Goal: Information Seeking & Learning: Find specific page/section

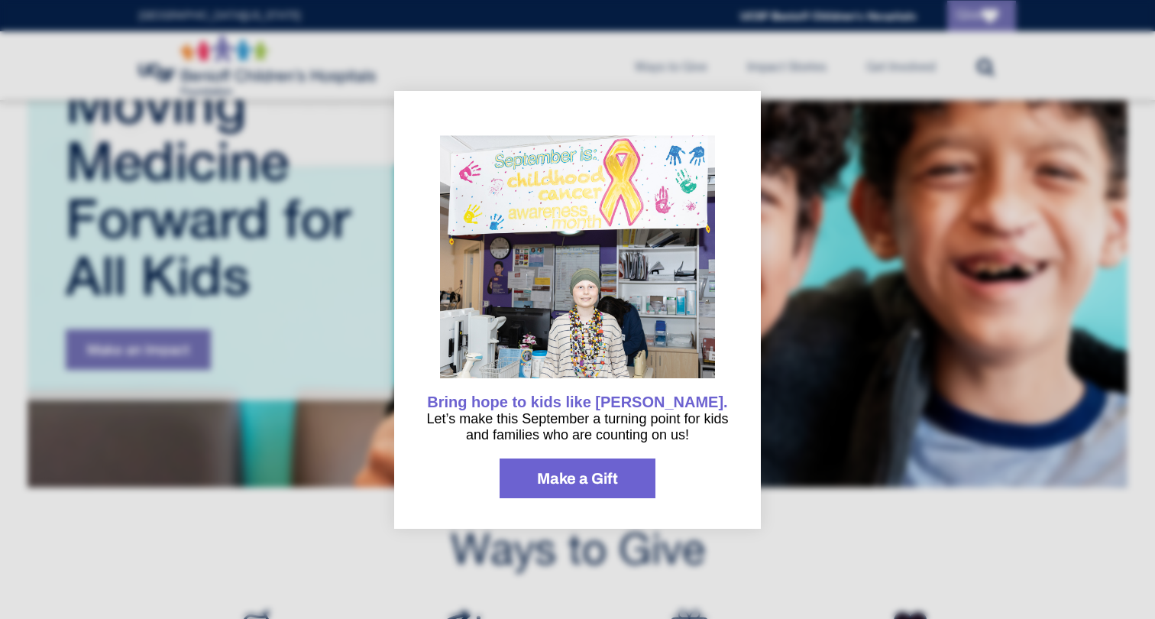
scroll to position [153, 0]
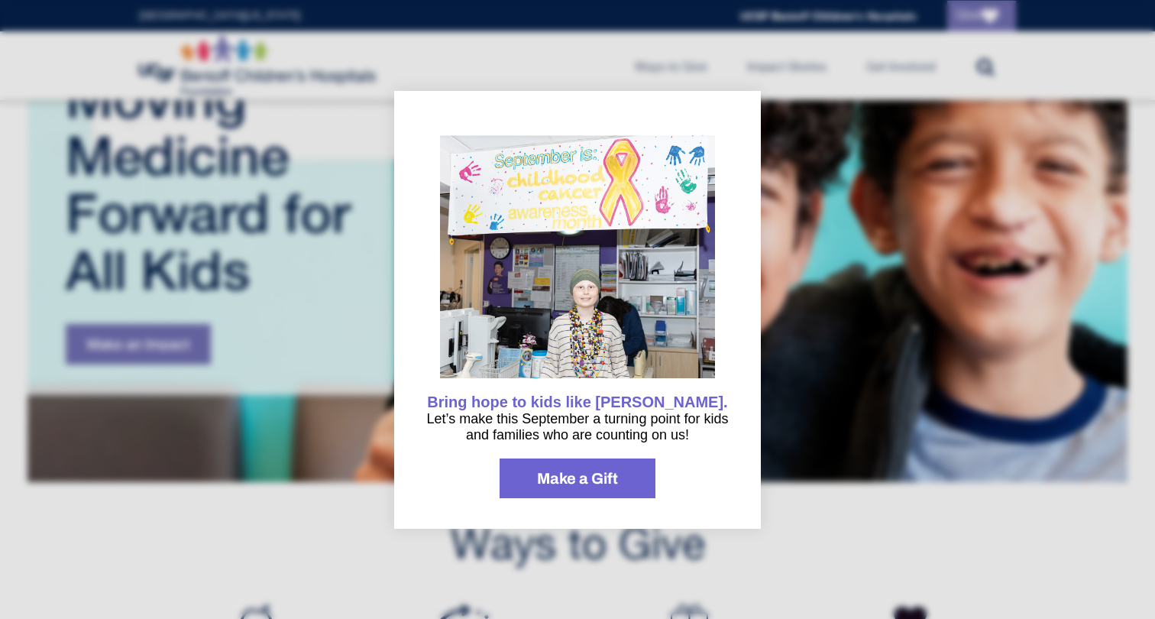
click at [875, 361] on div at bounding box center [577, 309] width 1155 height 619
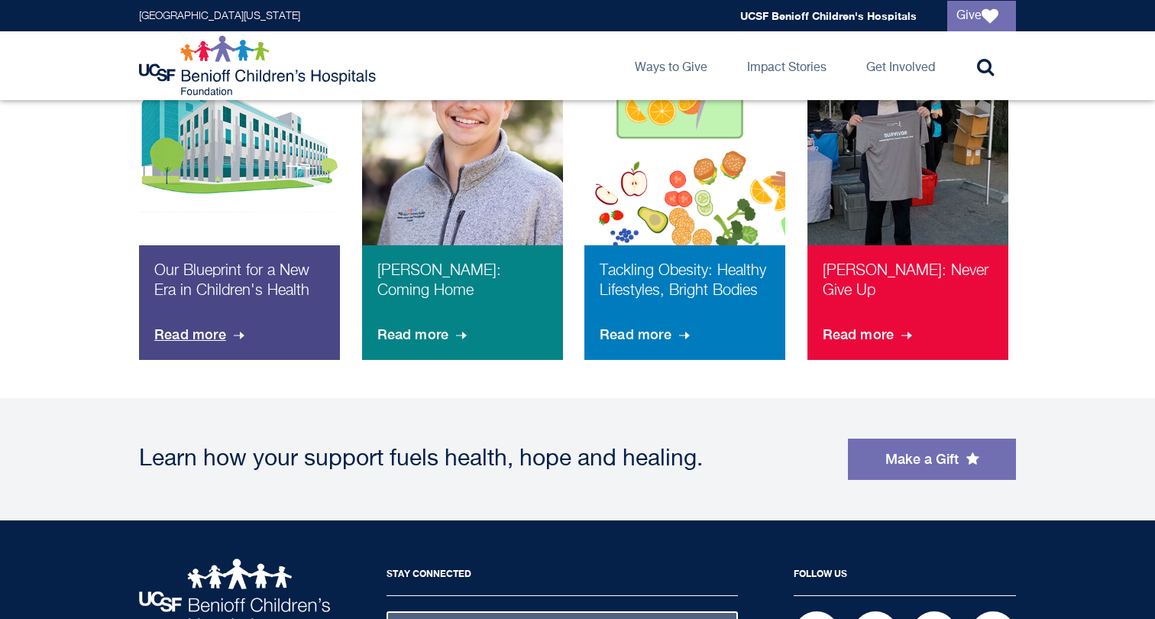
scroll to position [1290, 0]
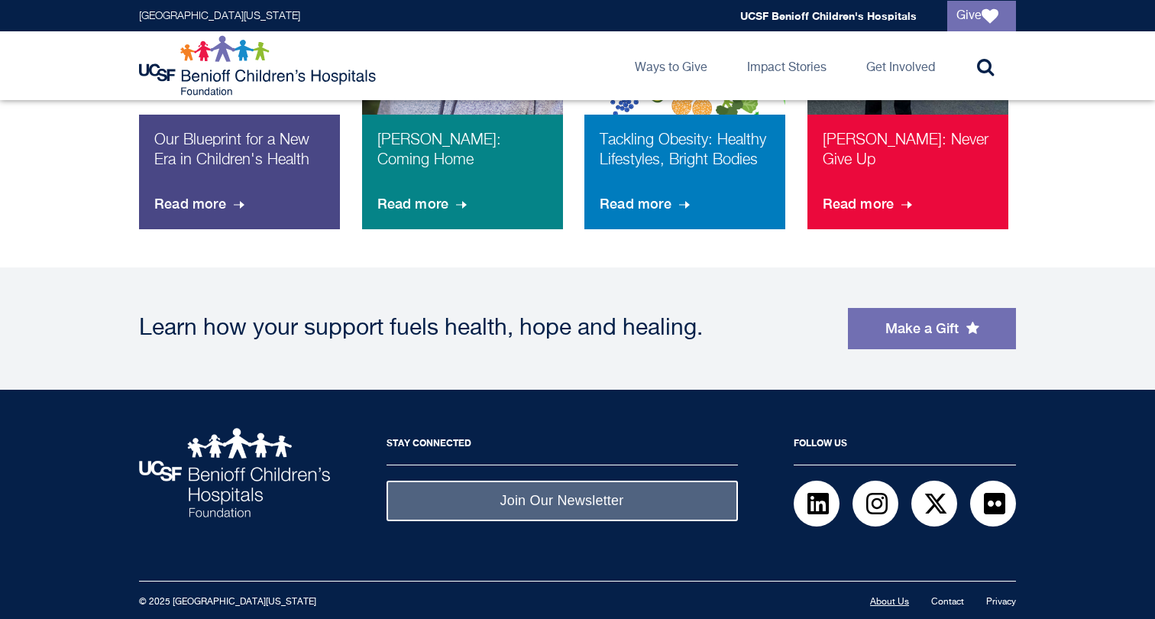
click at [875, 599] on link "About Us" at bounding box center [889, 601] width 39 height 9
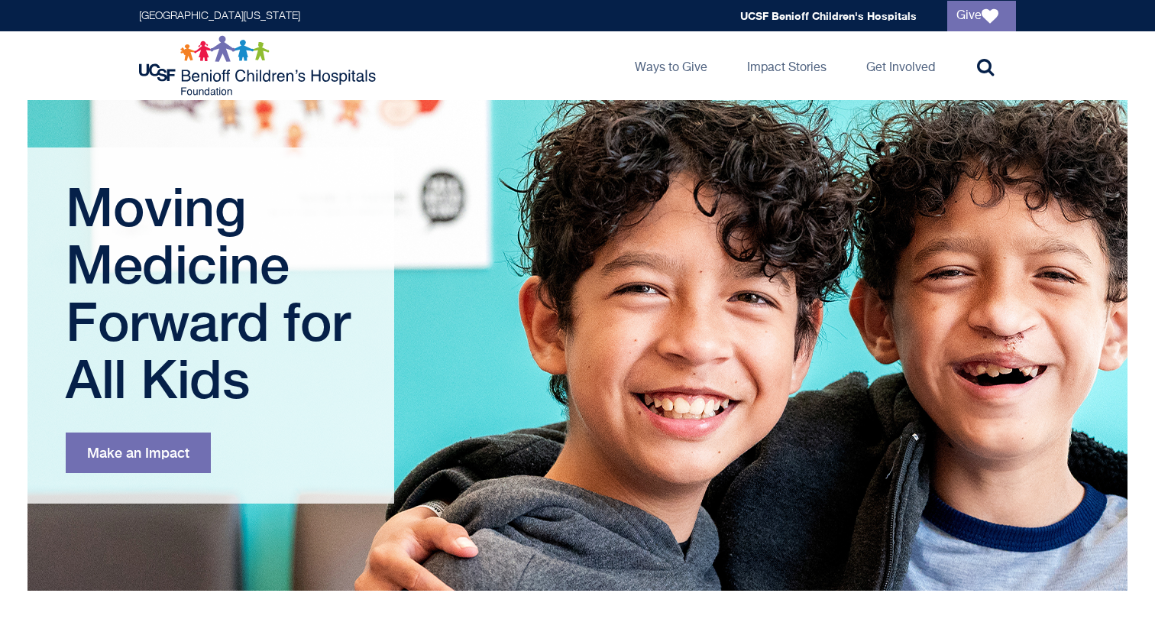
scroll to position [0, 0]
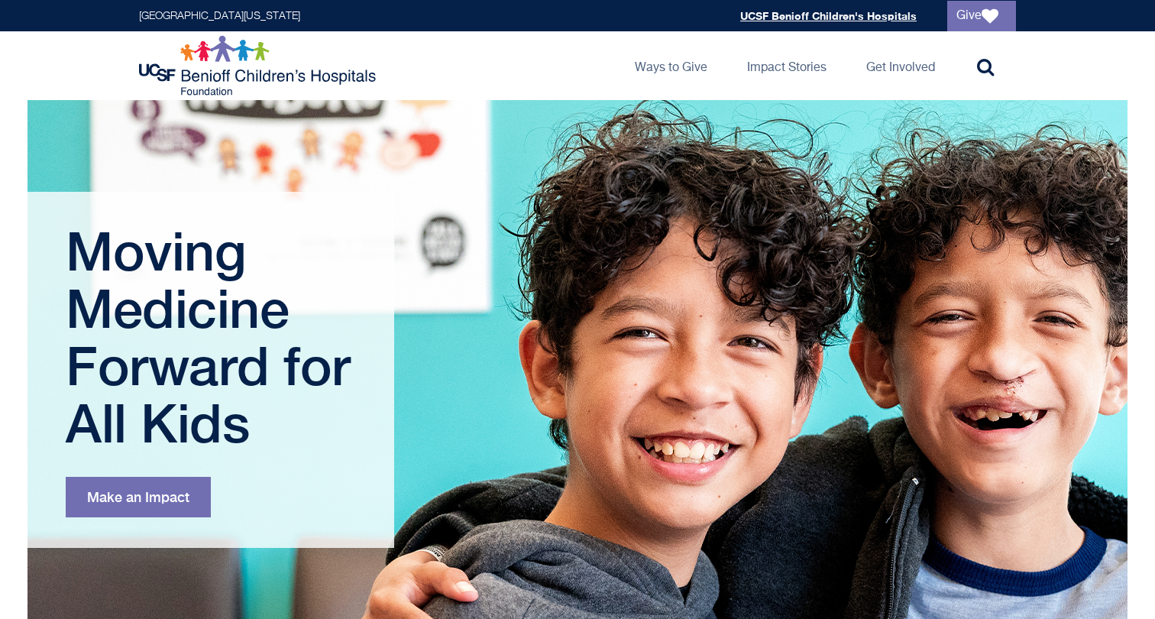
click at [767, 21] on link "UCSF Benioff Children's Hospitals" at bounding box center [828, 15] width 176 height 13
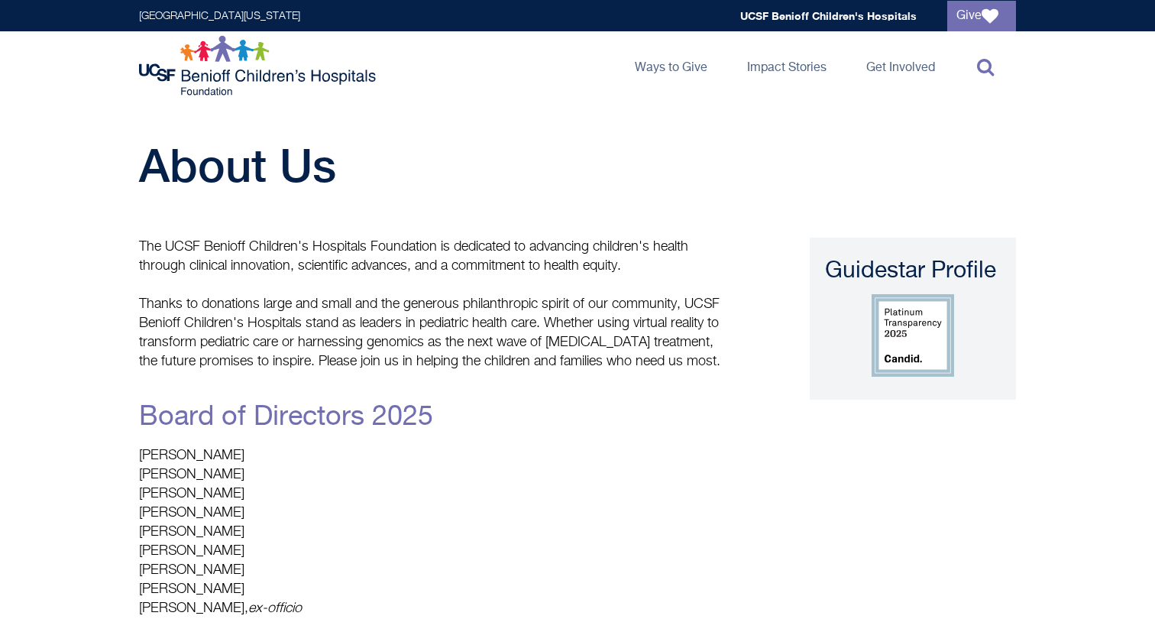
click at [981, 70] on icon at bounding box center [985, 66] width 17 height 18
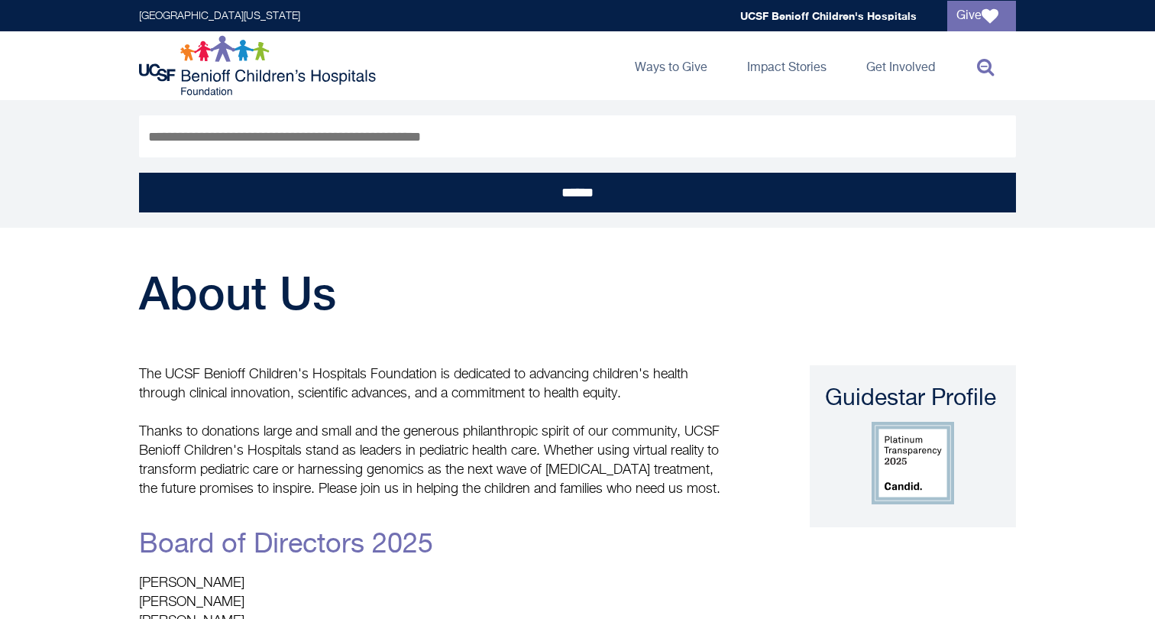
click at [515, 136] on input "Search" at bounding box center [577, 136] width 877 height 42
type input "****"
click at [139, 173] on input "******" at bounding box center [577, 193] width 877 height 40
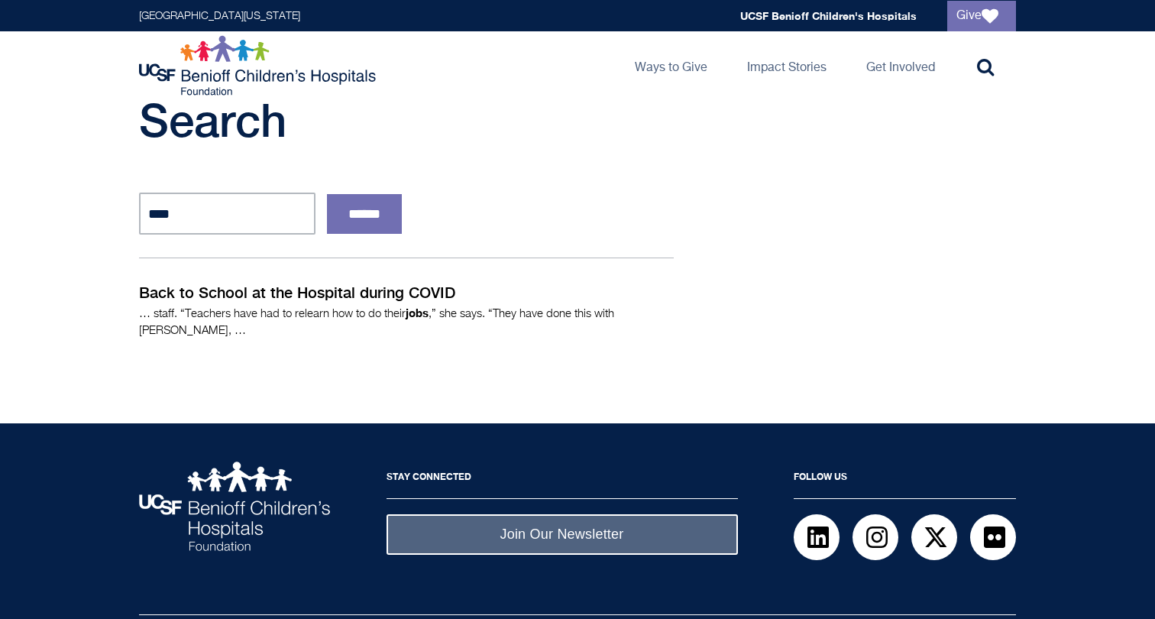
scroll to position [46, 0]
